Goal: Transaction & Acquisition: Purchase product/service

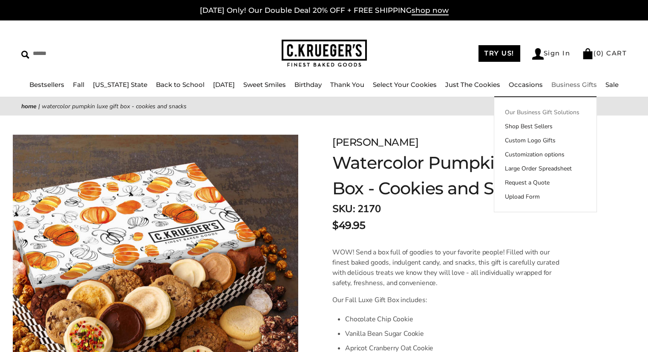
click at [541, 113] on link "Our Business Gift Solutions" at bounding box center [545, 112] width 102 height 9
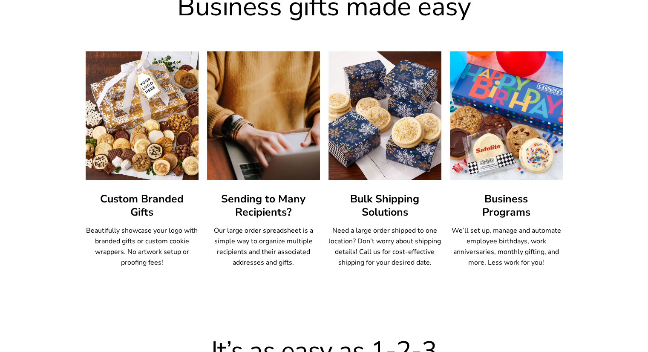
scroll to position [480, 0]
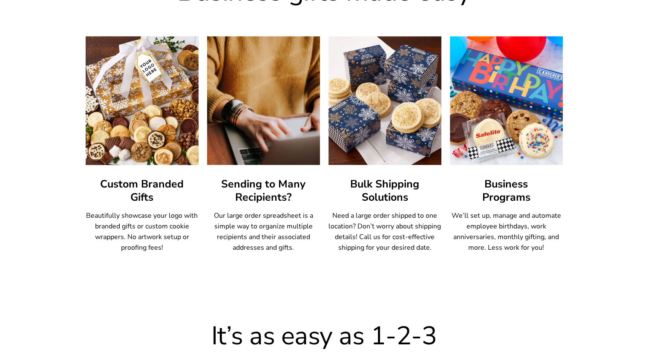
click at [153, 133] on img at bounding box center [142, 101] width 124 height 142
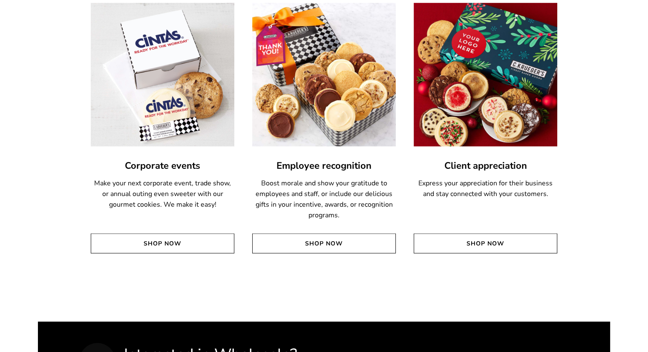
scroll to position [1983, 0]
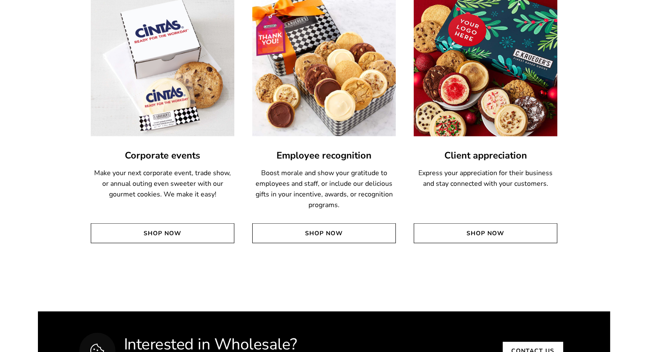
drag, startPoint x: 605, startPoint y: 78, endPoint x: 513, endPoint y: 78, distance: 92.1
click at [513, 78] on div "Shop by category Create a lasting impression - we have gifts for every occasion…" at bounding box center [324, 81] width 648 height 462
click at [513, 78] on img at bounding box center [486, 65] width 158 height 158
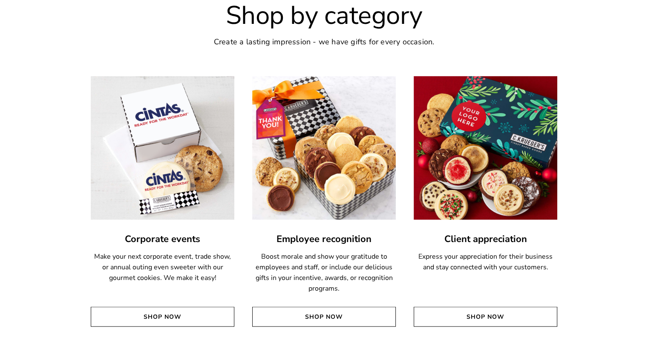
scroll to position [1881, 0]
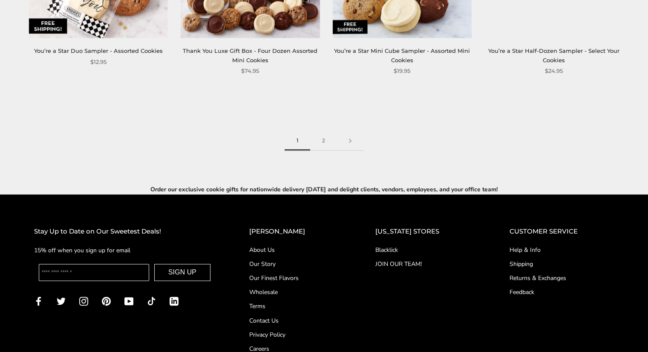
scroll to position [1309, 0]
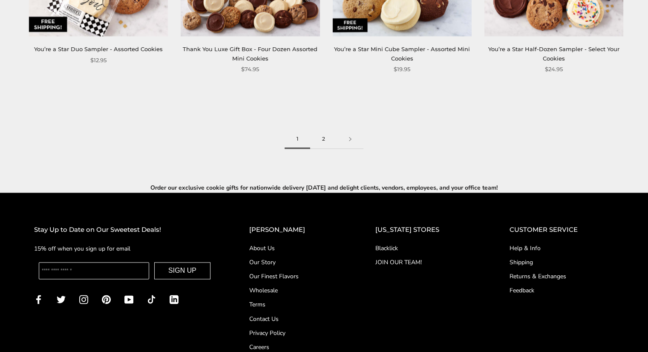
click at [323, 133] on link "2" at bounding box center [323, 139] width 27 height 19
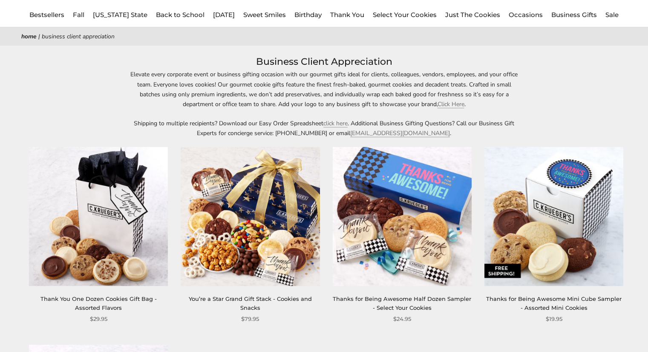
scroll to position [14, 0]
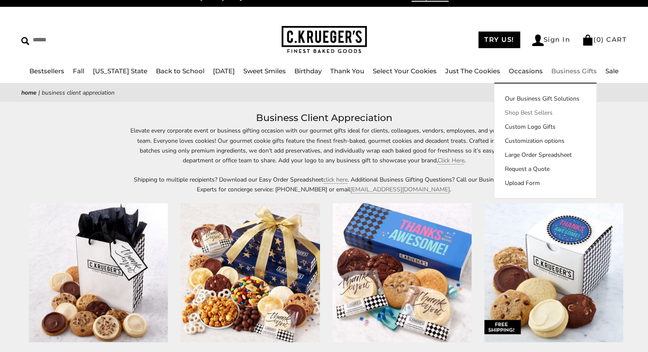
click at [540, 112] on link "Shop Best Sellers" at bounding box center [545, 112] width 102 height 9
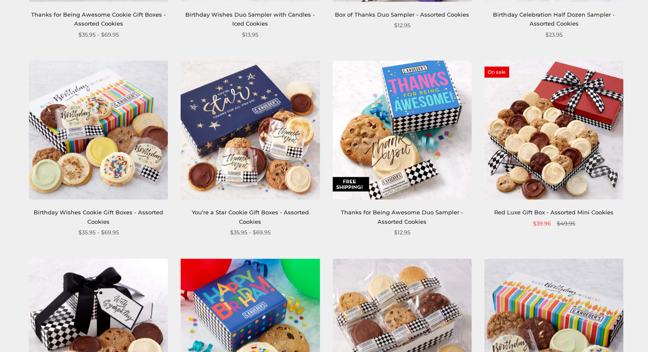
scroll to position [753, 0]
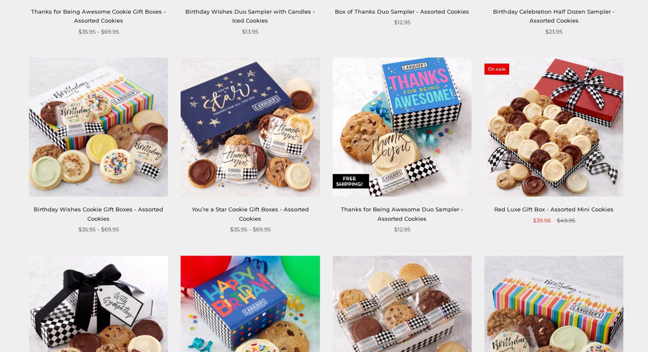
click at [571, 171] on img at bounding box center [554, 127] width 139 height 139
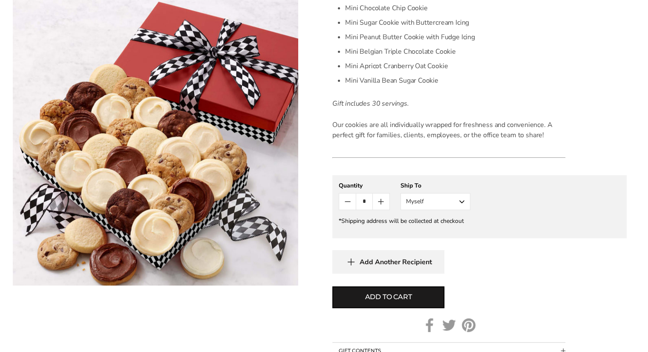
scroll to position [289, 0]
click at [434, 200] on button "Myself" at bounding box center [436, 200] width 70 height 17
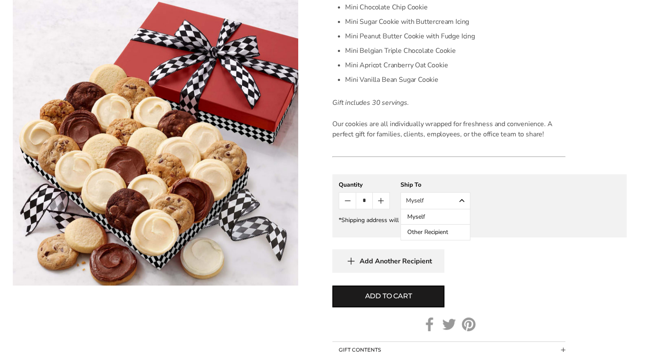
click at [425, 233] on button "Other Recipient" at bounding box center [435, 232] width 69 height 15
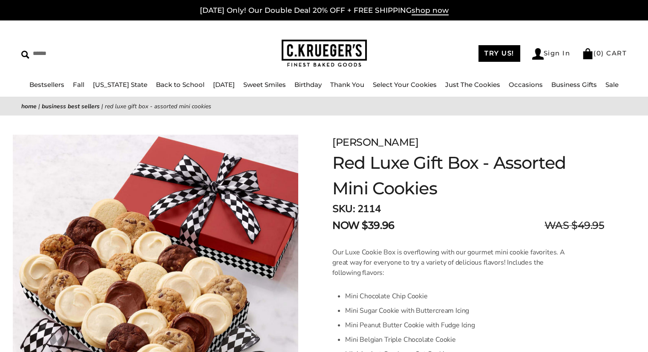
scroll to position [6, 0]
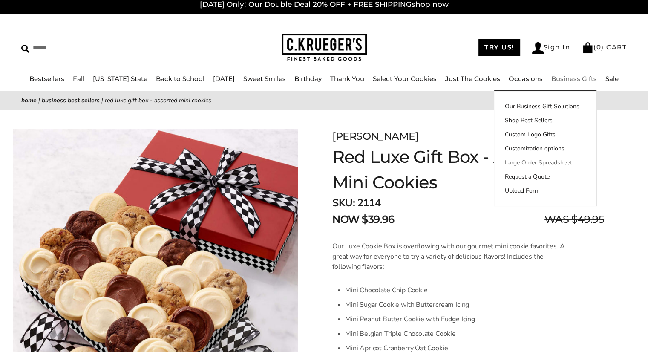
click at [512, 161] on link "Large Order Spreadsheet" at bounding box center [545, 162] width 102 height 9
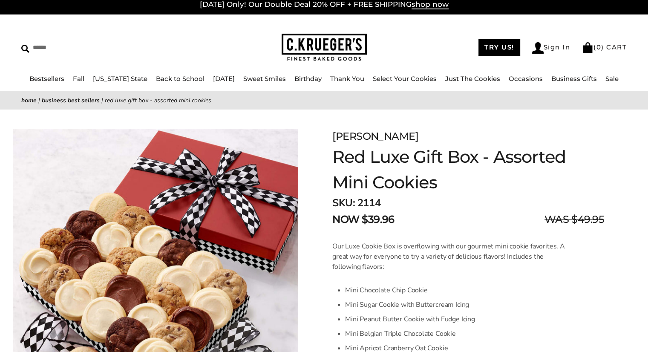
click at [1, 246] on div "Facebook Pinterest Twitter" at bounding box center [155, 262] width 311 height 305
